Goal: Task Accomplishment & Management: Complete application form

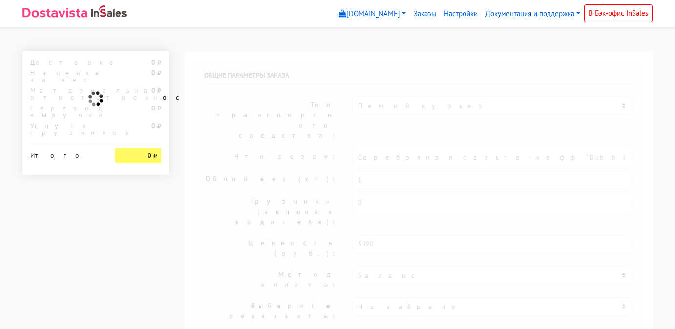
select select "913"
type input "[STREET_ADDRESS]"
select select "11:00"
select select "20:00"
type input "[PERSON_NAME]"
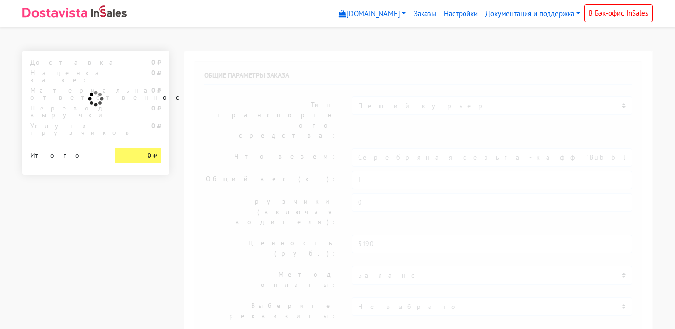
type input "[PHONE_NUMBER]"
type textarea "Работаем с 11 утра, забрать раньше нельзя."
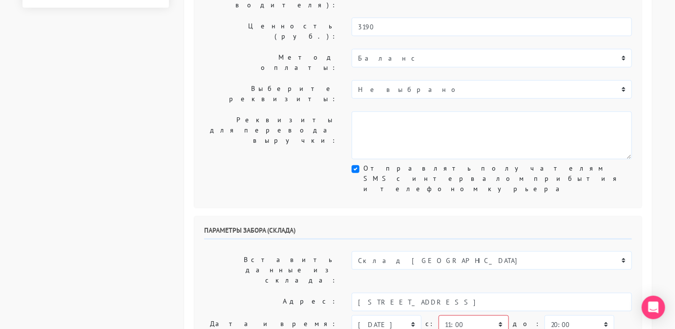
scroll to position [222, 0]
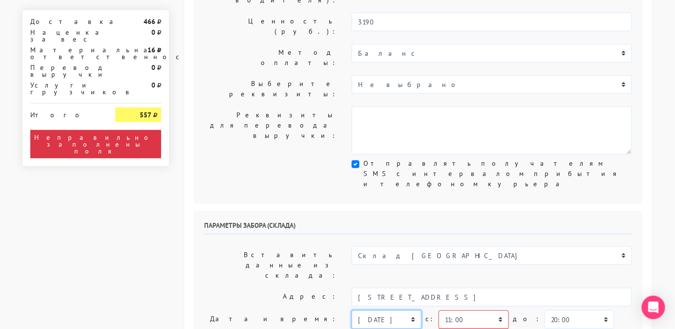
click at [410, 310] on select "сегодня завтра 19.09.2025 20.09.2025 21.09.2025 22.09.2025 23.09.2025 24.09.202…" at bounding box center [387, 319] width 70 height 19
select select "18.09.2025"
click at [352, 310] on select "сегодня завтра 19.09.2025 20.09.2025 21.09.2025 22.09.2025 23.09.2025 24.09.202…" at bounding box center [387, 319] width 70 height 19
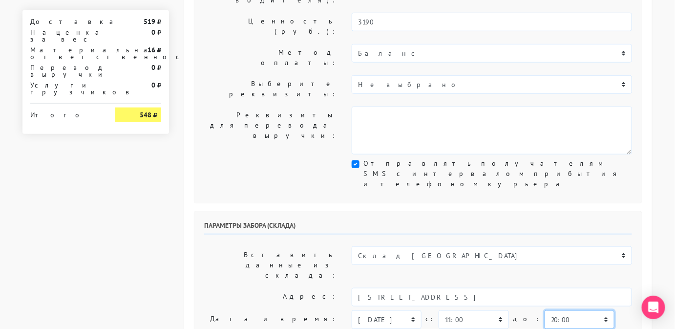
click at [546, 310] on select "00:00 00:30 01:00 01:30 02:00 02:30 03:00 03:30 04:00 04:30 05:00 05:30 06:00 0…" at bounding box center [579, 319] width 70 height 19
select select "12:00"
click at [544, 310] on select "00:00 00:30 01:00 01:30 02:00 02:30 03:00 03:30 04:00 04:30 05:00 05:30 06:00 0…" at bounding box center [579, 319] width 70 height 19
drag, startPoint x: 585, startPoint y: 229, endPoint x: 473, endPoint y: 222, distance: 112.5
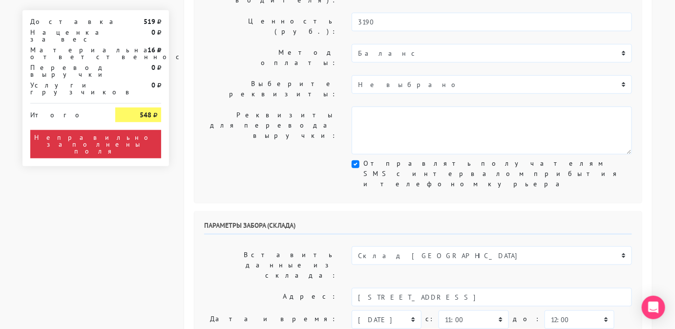
drag, startPoint x: 448, startPoint y: 223, endPoint x: 323, endPoint y: 212, distance: 125.9
type input "менеджер"
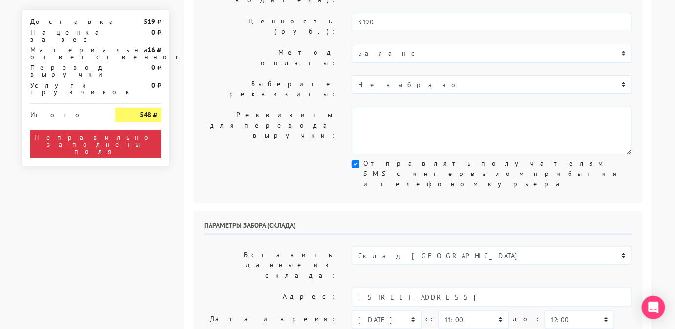
type input "9234443831"
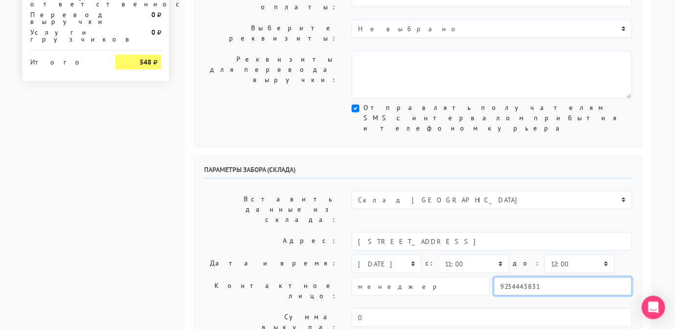
scroll to position [278, 0]
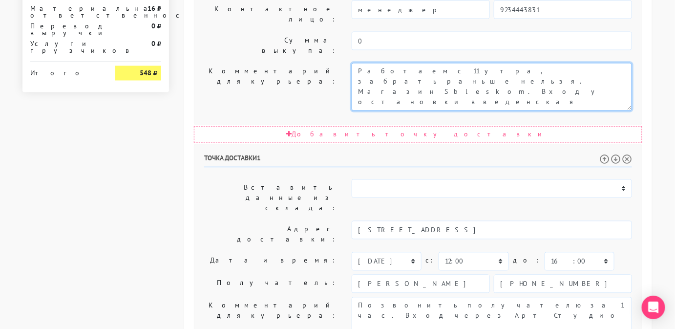
scroll to position [569, 0]
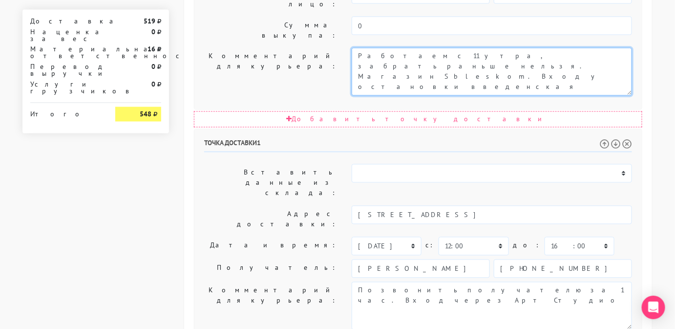
type textarea "Работаем с 11 утра, забрать раньше нельзя. Магазин Sbleskom. Вход у остановки в…"
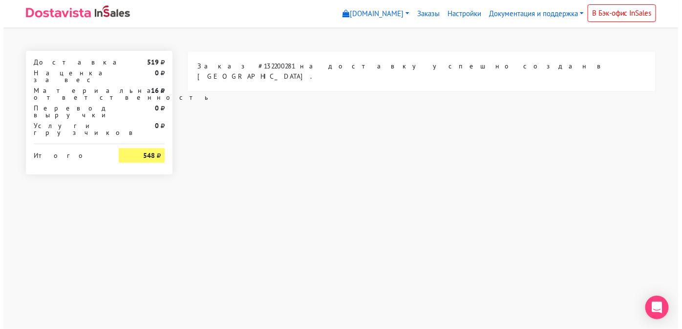
scroll to position [0, 0]
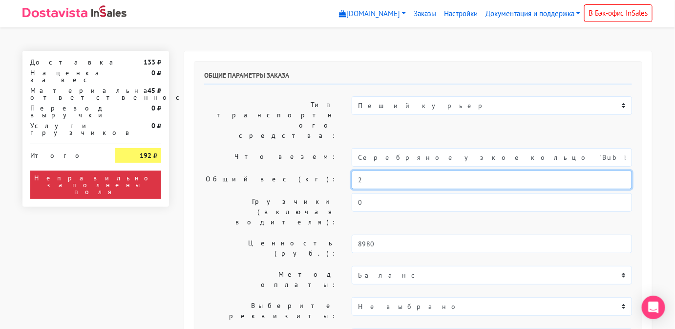
click at [393, 170] on input "2" at bounding box center [492, 179] width 280 height 19
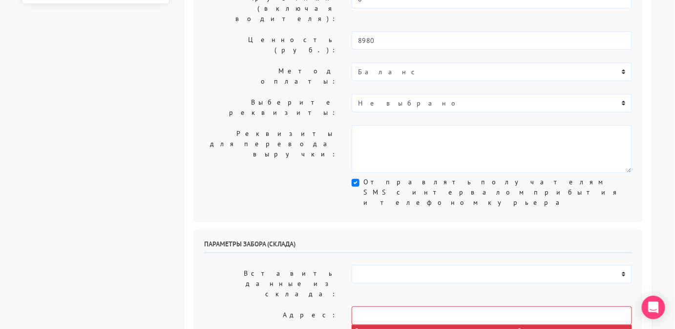
scroll to position [207, 0]
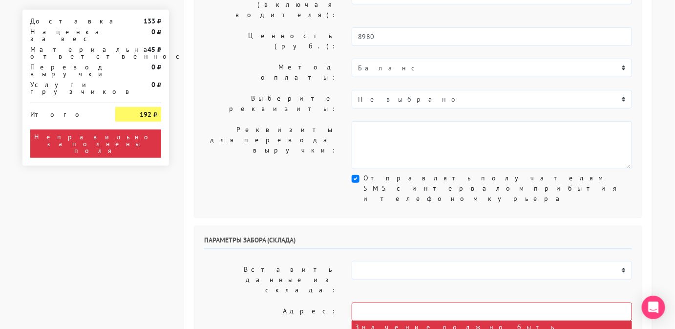
type input "0,5"
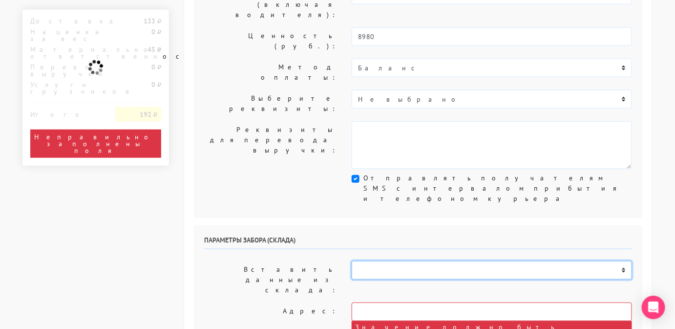
click at [420, 261] on select "Склад [GEOGRAPHIC_DATA] Склад [GEOGRAPHIC_DATA] [GEOGRAPHIC_DATA][PERSON_NAME] …" at bounding box center [492, 270] width 280 height 19
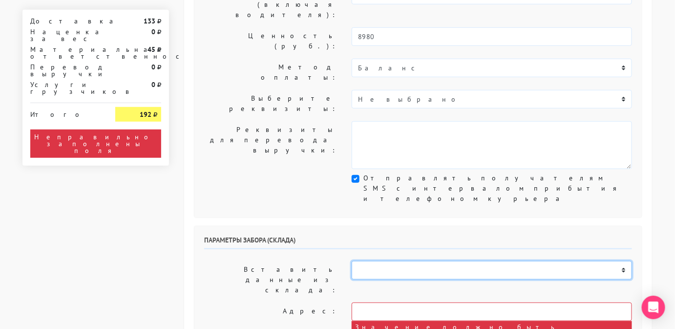
select select "913"
click at [352, 261] on select "Склад [GEOGRAPHIC_DATA] Склад [GEOGRAPHIC_DATA] [GEOGRAPHIC_DATA][PERSON_NAME] …" at bounding box center [492, 270] width 280 height 19
type input "[STREET_ADDRESS]"
select select "11:00"
select select "20:00"
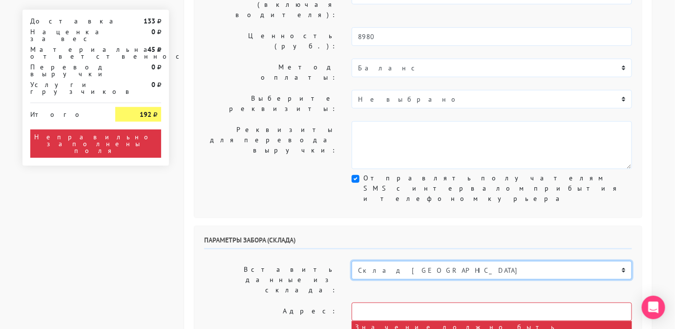
type input "[PERSON_NAME]"
type input "[PHONE_NUMBER]"
type textarea "Работаем с 11 утра, забрать раньше нельзя."
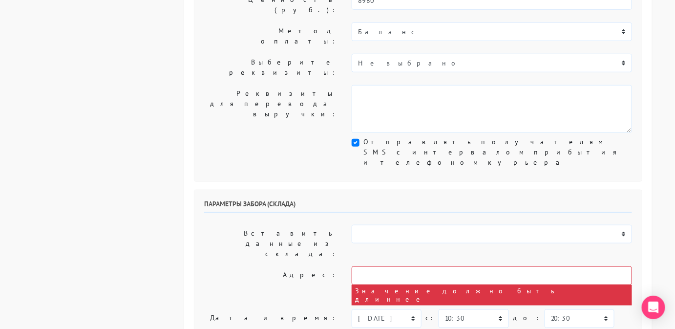
scroll to position [264, 0]
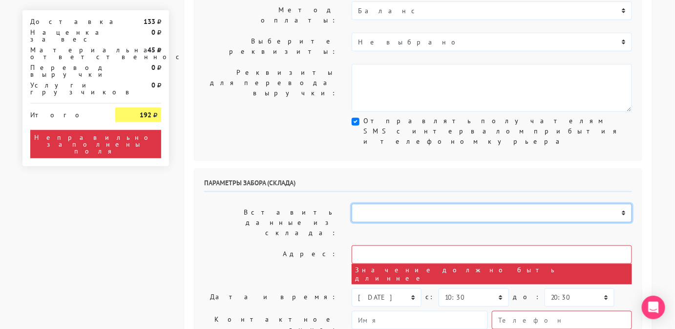
click at [381, 204] on select "Склад [GEOGRAPHIC_DATA] Склад [GEOGRAPHIC_DATA] [GEOGRAPHIC_DATA][PERSON_NAME] …" at bounding box center [492, 213] width 280 height 19
select select "913"
click at [352, 204] on select "Склад [GEOGRAPHIC_DATA] Склад [GEOGRAPHIC_DATA] [GEOGRAPHIC_DATA][PERSON_NAME] …" at bounding box center [492, 213] width 280 height 19
type input "[STREET_ADDRESS]"
select select "11:00"
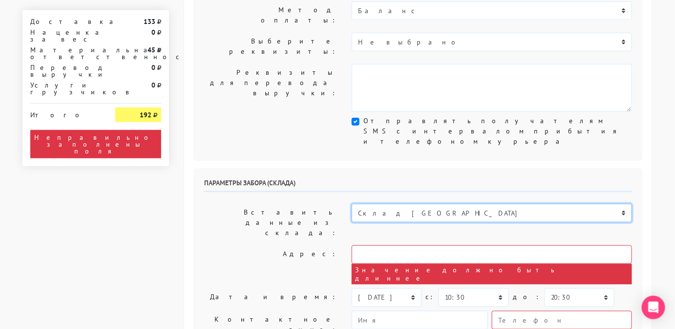
select select "20:00"
type input "[PERSON_NAME]"
type input "[PHONE_NUMBER]"
type textarea "Работаем с 11 утра, забрать раньше нельзя."
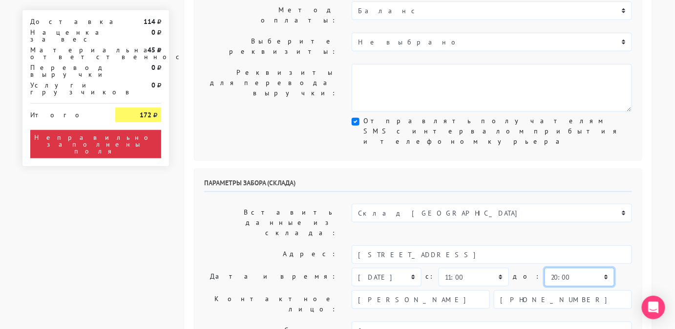
click at [544, 268] on select "00:00 00:30 01:00 01:30 02:00 02:30 03:00 03:30 04:00 04:30 05:00 05:30 06:00 0…" at bounding box center [579, 277] width 70 height 19
select select "12:00"
click at [544, 268] on select "00:00 00:30 01:00 01:30 02:00 02:30 03:00 03:30 04:00 04:30 05:00 05:30 06:00 0…" at bounding box center [579, 277] width 70 height 19
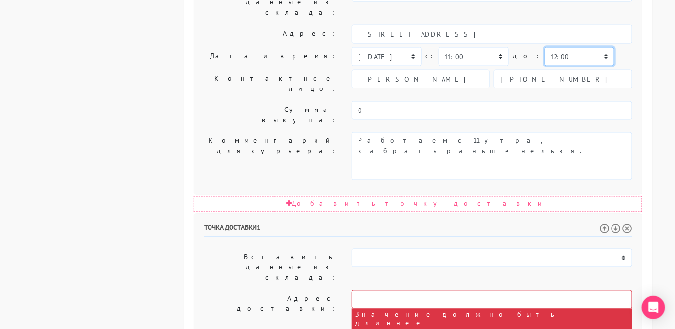
scroll to position [487, 0]
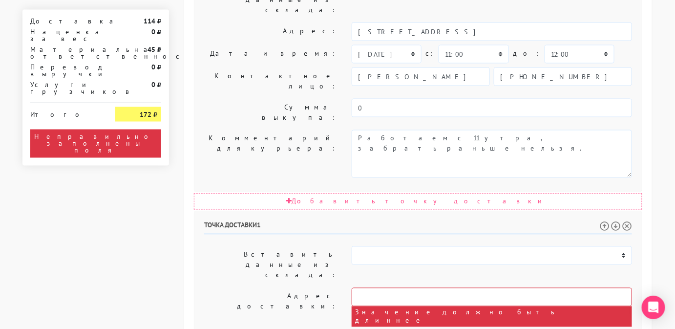
drag, startPoint x: 453, startPoint y: 223, endPoint x: 451, endPoint y: 233, distance: 10.1
drag, startPoint x: 410, startPoint y: 238, endPoint x: 349, endPoint y: 216, distance: 64.9
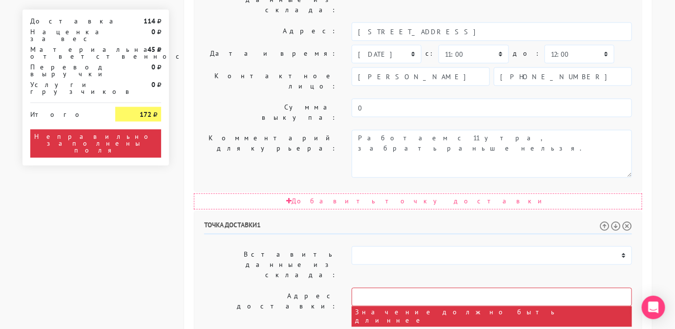
drag, startPoint x: 356, startPoint y: 243, endPoint x: 403, endPoint y: 255, distance: 48.0
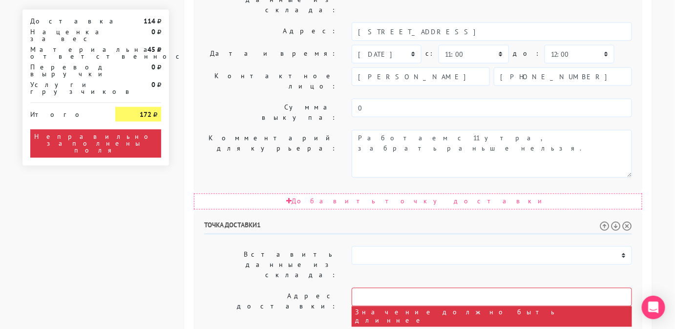
drag, startPoint x: 408, startPoint y: 234, endPoint x: 332, endPoint y: 229, distance: 75.9
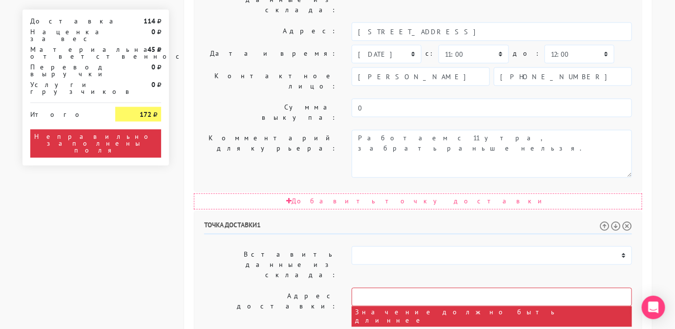
type textarea "позвонить за 1 час. Адрес: васильевский остров, улица уральская, дом 21, строен…"
click at [410, 288] on input "text" at bounding box center [492, 297] width 280 height 19
click at [357, 288] on input "уральская 21" at bounding box center [492, 297] width 280 height 19
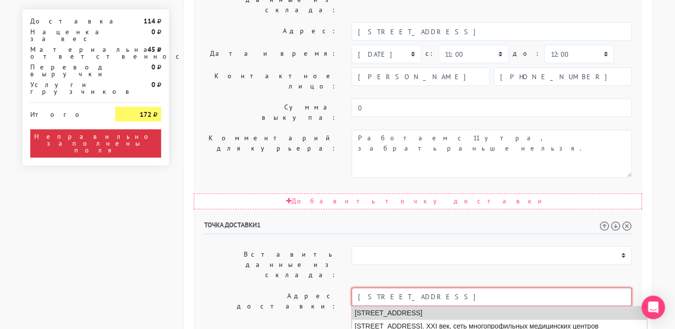
click at [436, 307] on li "Санкт-Петербург, Уральская улица, 21" at bounding box center [499, 313] width 295 height 13
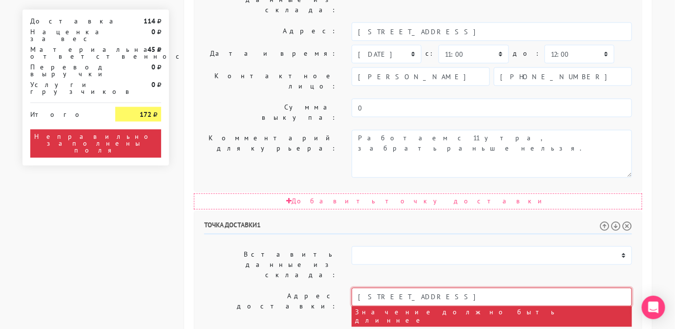
type input "Санкт-Петербург, Уральская улица, 21"
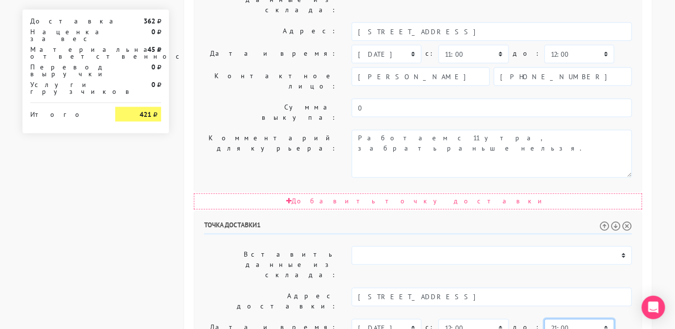
select select "16:00"
click at [544, 319] on select "00:00 00:30 01:00 01:30 02:00 02:30 03:00 03:30 04:00 04:30 05:00 05:30 06:00 0…" at bounding box center [579, 328] width 70 height 19
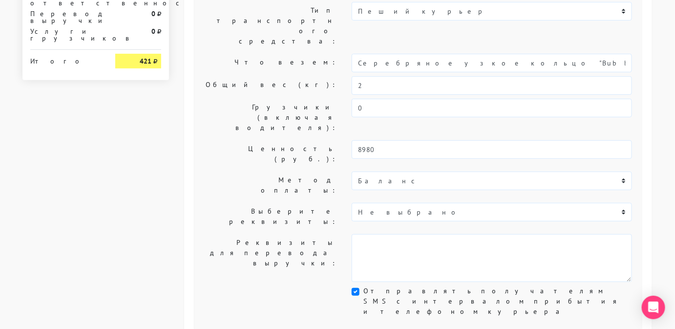
scroll to position [140, 0]
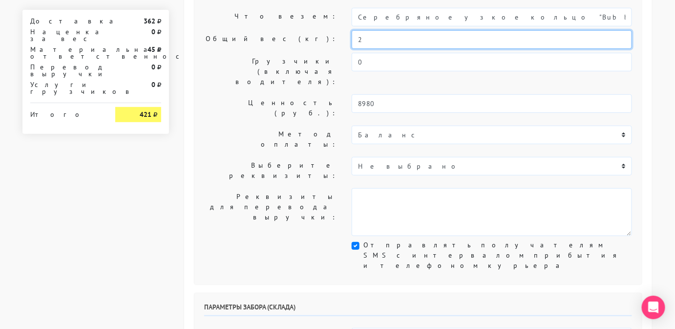
click at [370, 30] on input "2" at bounding box center [492, 39] width 280 height 19
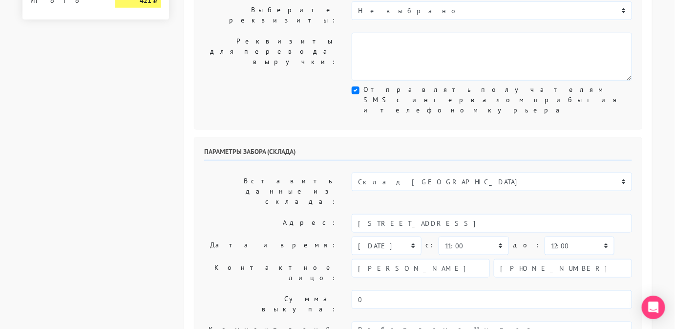
scroll to position [296, 0]
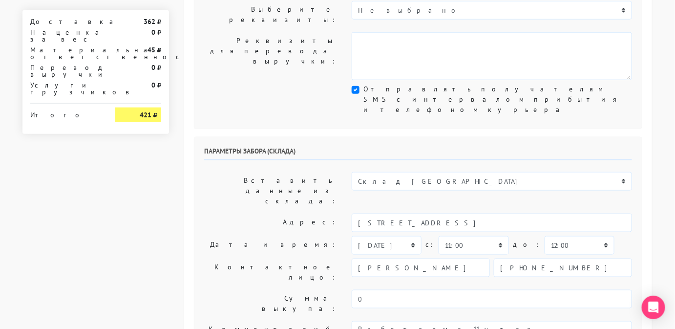
type input "0,5"
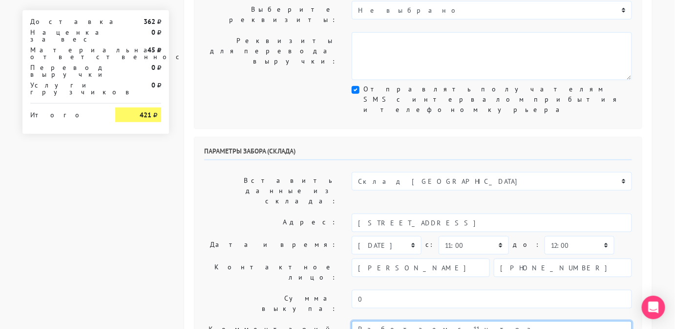
type textarea "Работаем с 11 утра, забрать раньше нельзя."
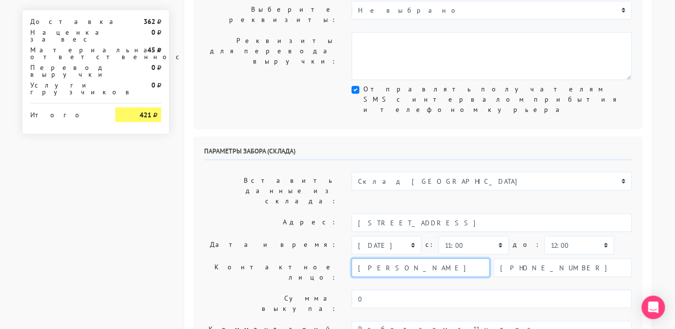
click at [437, 258] on input "[PERSON_NAME]" at bounding box center [421, 267] width 138 height 19
type input "менеджер"
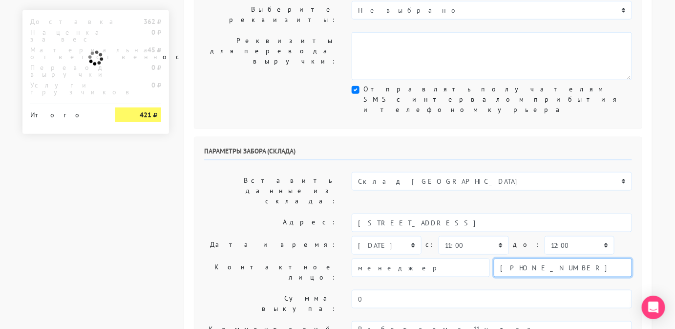
click at [591, 258] on input "[PHONE_NUMBER]" at bounding box center [563, 267] width 138 height 19
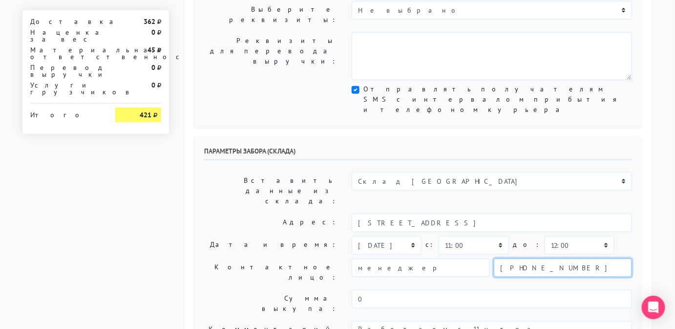
click at [591, 258] on input "[PHONE_NUMBER]" at bounding box center [563, 267] width 138 height 19
click at [562, 258] on input "text" at bounding box center [563, 267] width 138 height 19
type input "9234443831"
click at [608, 236] on div "сегодня завтра 19.09.2025 20.09.2025 21.09.2025 22.09.2025 23.09.2025 24.09.202…" at bounding box center [492, 245] width 280 height 19
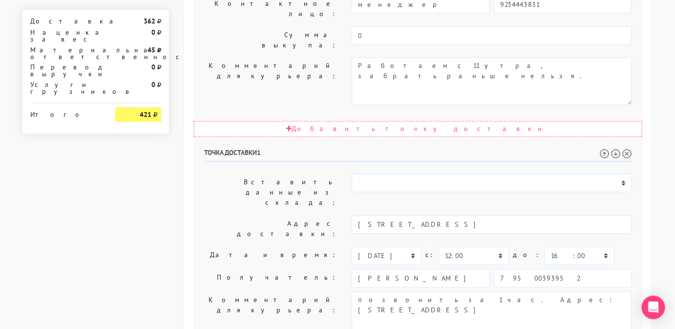
scroll to position [569, 0]
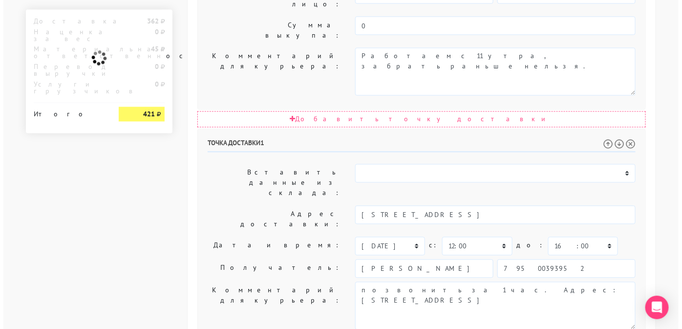
scroll to position [0, 0]
